Goal: Communication & Community: Answer question/provide support

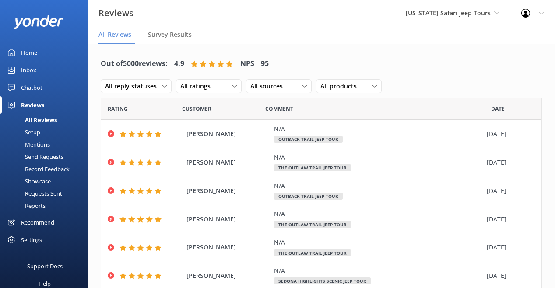
click at [35, 66] on div "Inbox" at bounding box center [28, 70] width 15 height 18
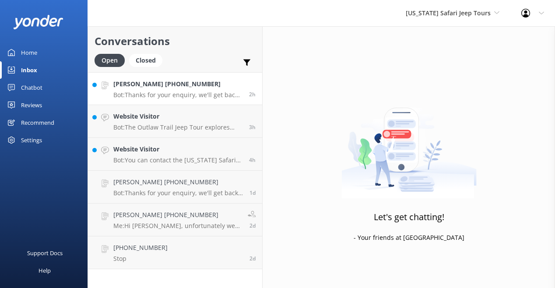
scroll to position [21, 0]
click at [235, 154] on h4 "Website Visitor" at bounding box center [177, 149] width 129 height 10
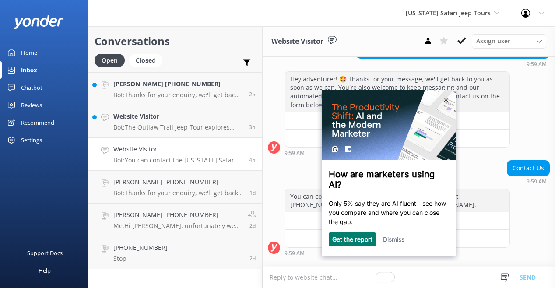
scroll to position [132, 0]
click at [535, 156] on div "Hey adventurer! 🤩 Thanks for your message, we'll get back to you as soon as we …" at bounding box center [409, 113] width 292 height 84
click at [242, 131] on p "Bot: The Outlaw Trail Jeep Tour explores Sedona’s [GEOGRAPHIC_DATA] Region, off…" at bounding box center [177, 127] width 129 height 8
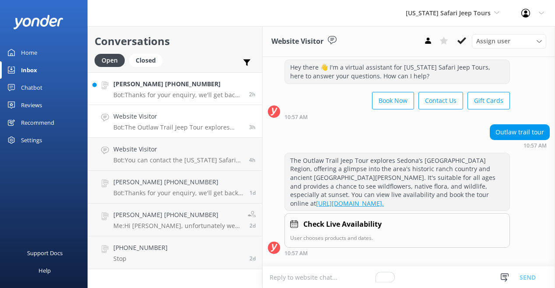
click at [242, 89] on h4 "[PERSON_NAME] [PHONE_NUMBER]" at bounding box center [177, 84] width 129 height 10
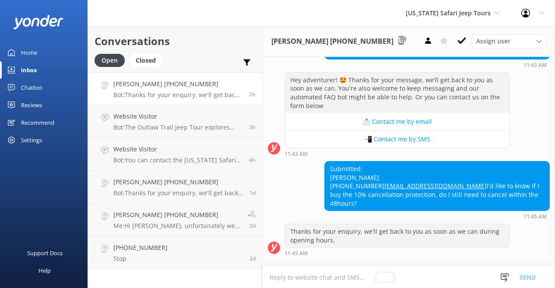
scroll to position [562, 0]
